Goal: Find contact information: Find contact information

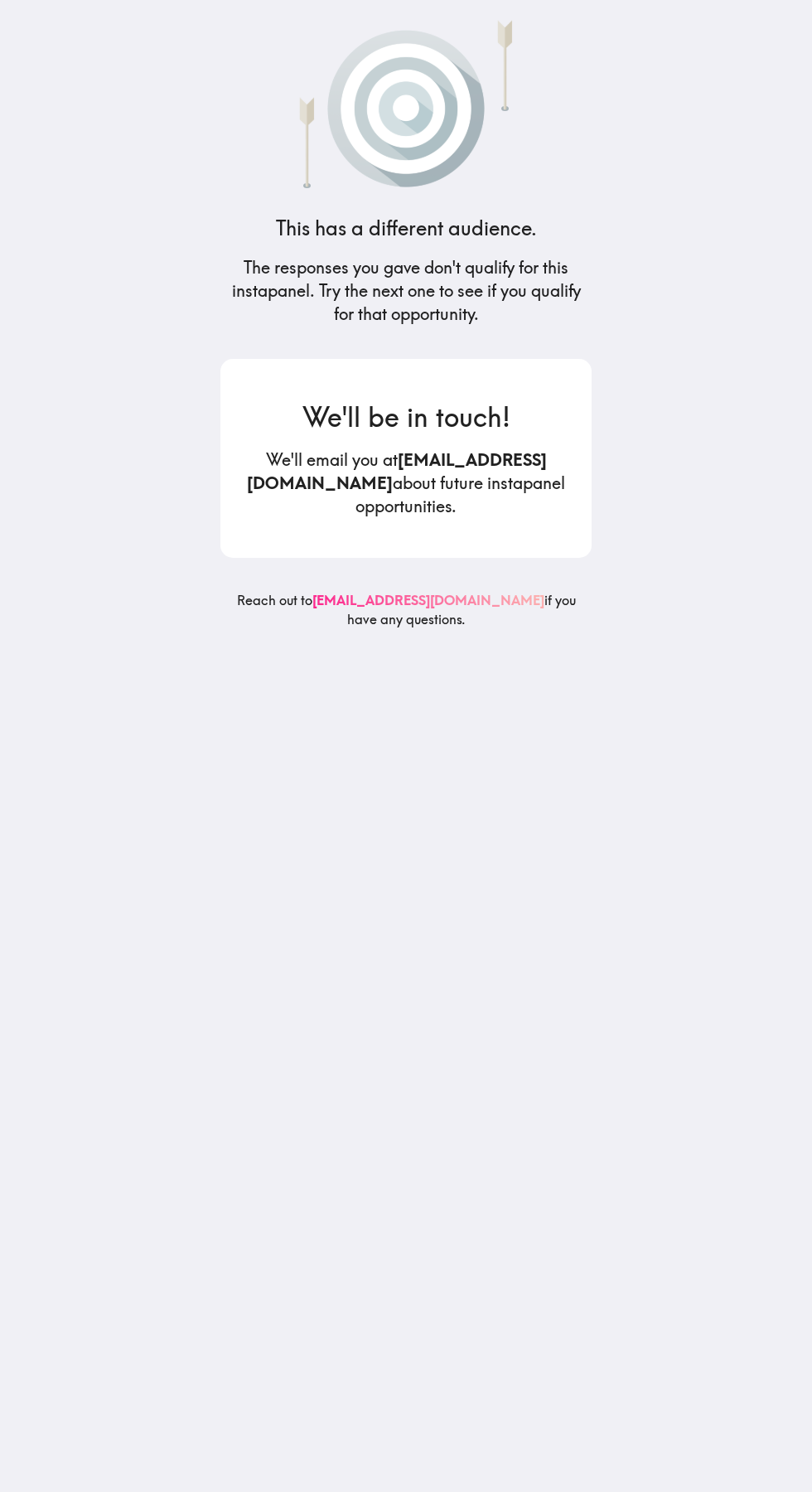
click at [333, 600] on link "[EMAIL_ADDRESS][DOMAIN_NAME]" at bounding box center [428, 599] width 232 height 17
click at [368, 596] on link "[EMAIL_ADDRESS][DOMAIN_NAME]" at bounding box center [428, 599] width 232 height 17
